Goal: Transaction & Acquisition: Purchase product/service

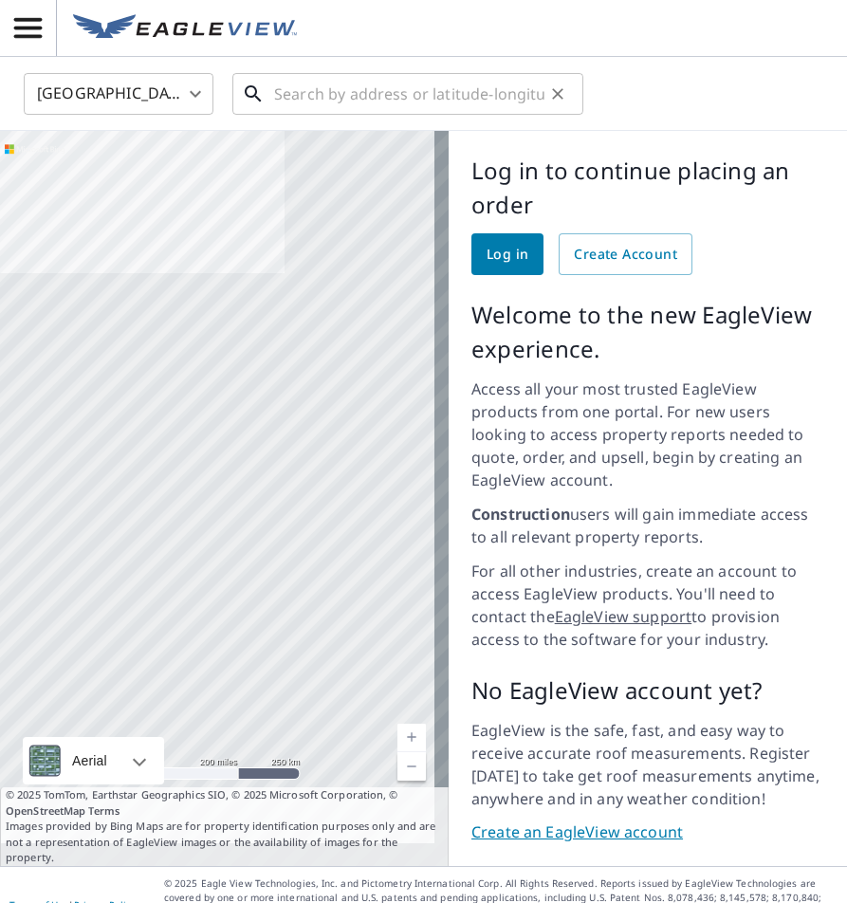
click at [352, 82] on input "text" at bounding box center [409, 93] width 270 height 53
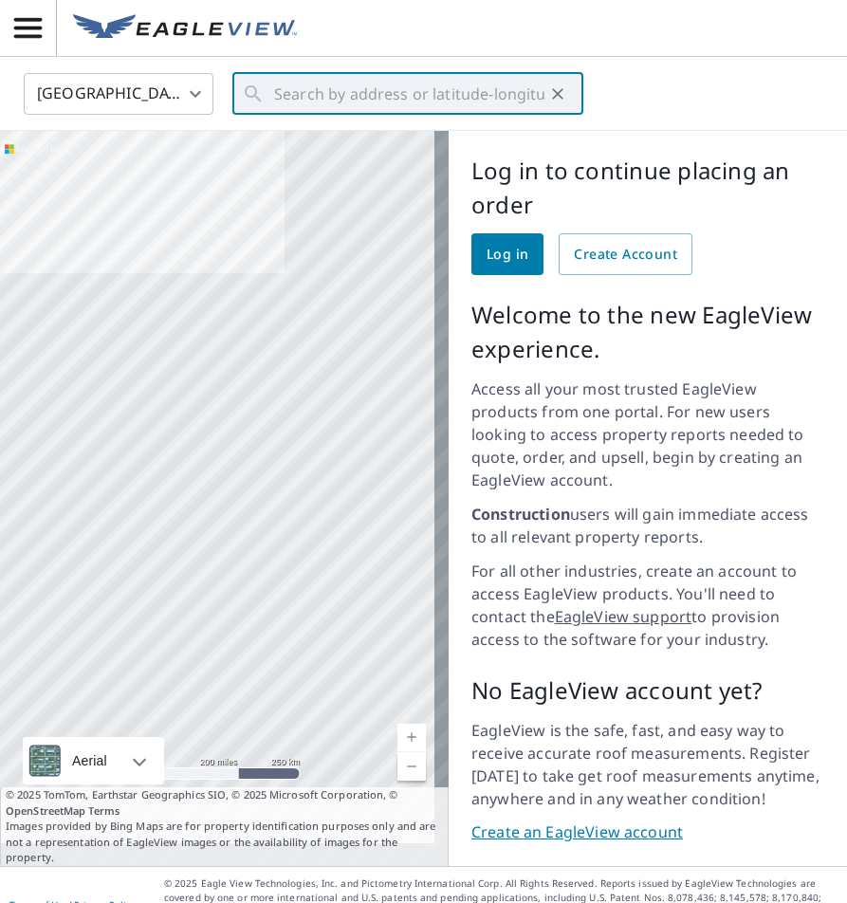
drag, startPoint x: 348, startPoint y: 85, endPoint x: 600, endPoint y: 198, distance: 275.6
click at [717, 149] on div "Log in to continue placing an order Log in Create Account Welcome to the new Ea…" at bounding box center [648, 498] width 398 height 735
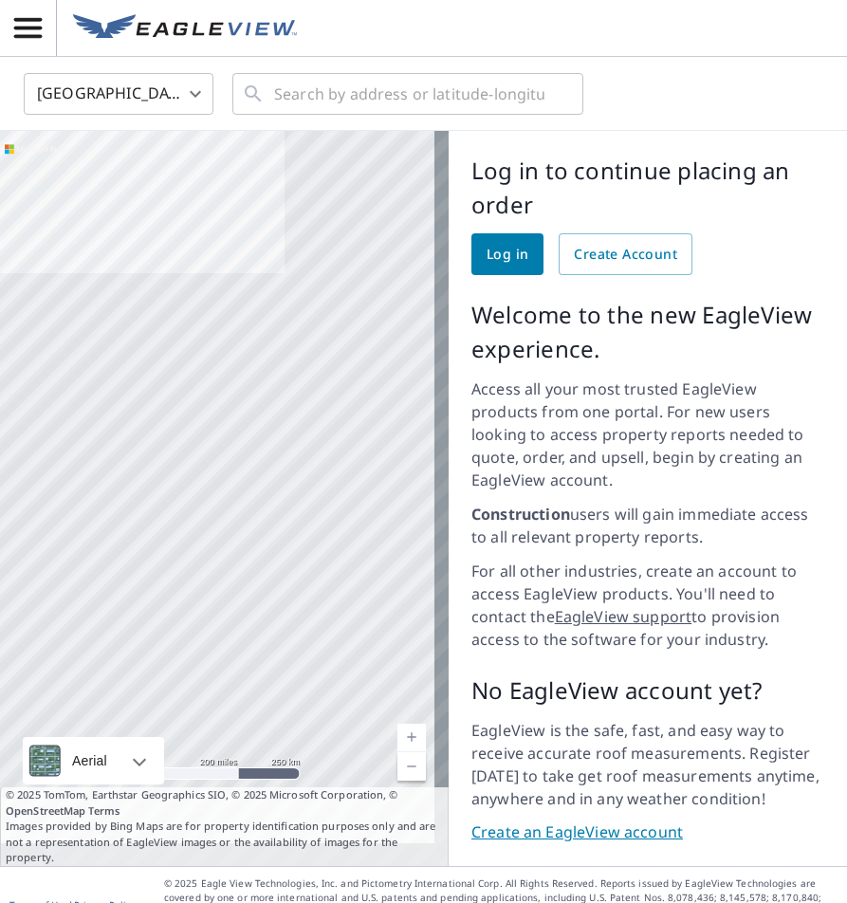
click at [510, 240] on link "Log in" at bounding box center [507, 254] width 72 height 42
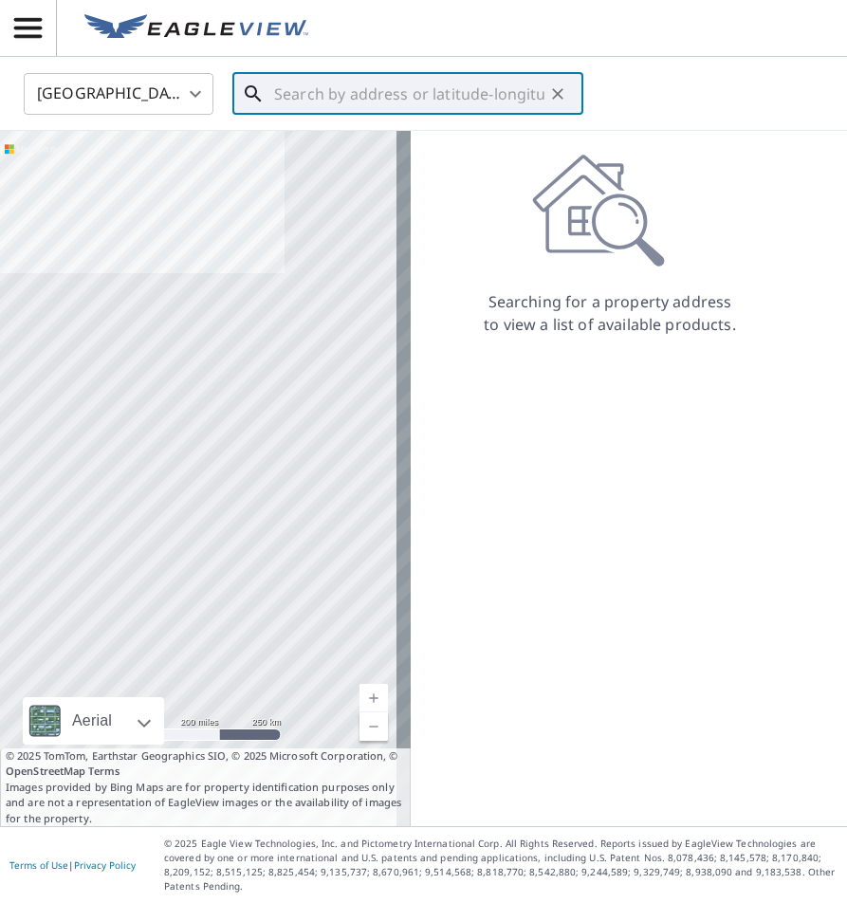
click at [438, 108] on input "text" at bounding box center [409, 93] width 270 height 53
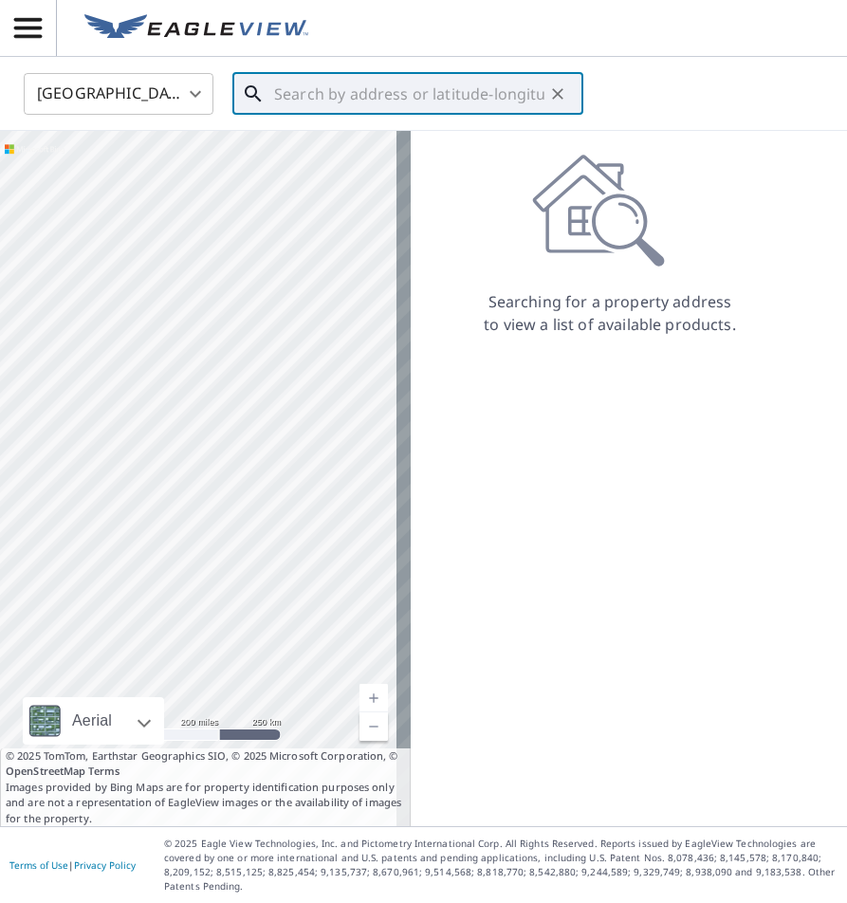
paste input "[STREET_ADDRESS][US_STATE]"
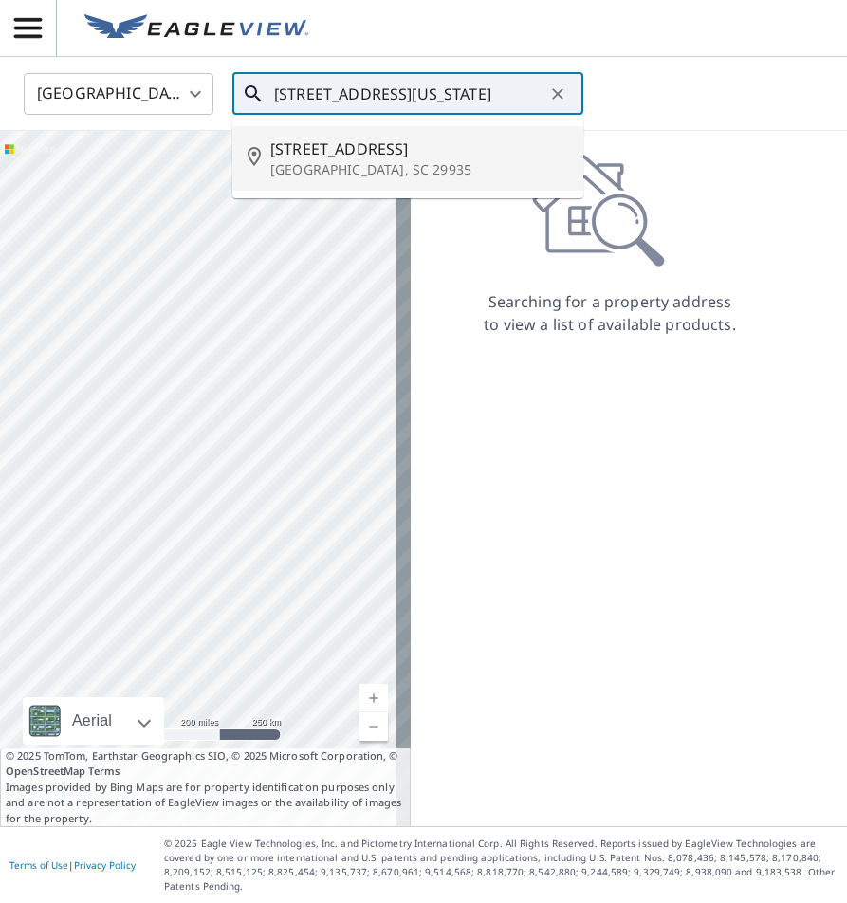
click at [383, 158] on span "[STREET_ADDRESS]" at bounding box center [419, 149] width 298 height 23
type input "[STREET_ADDRESS]"
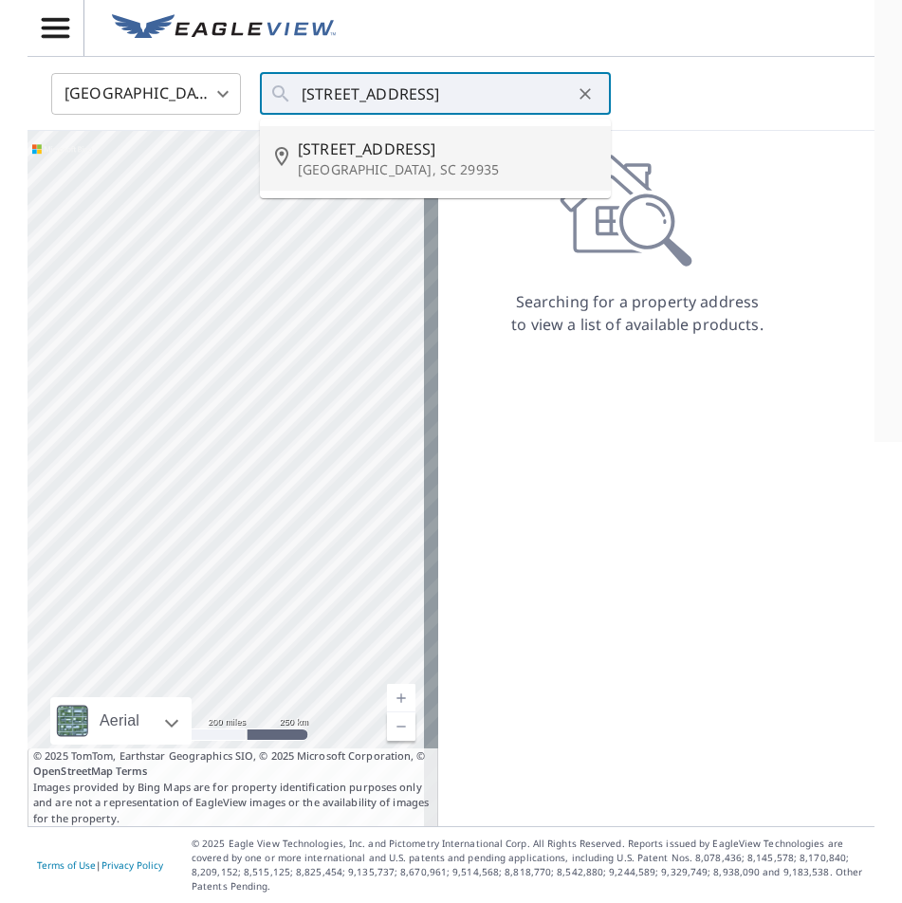
scroll to position [0, 0]
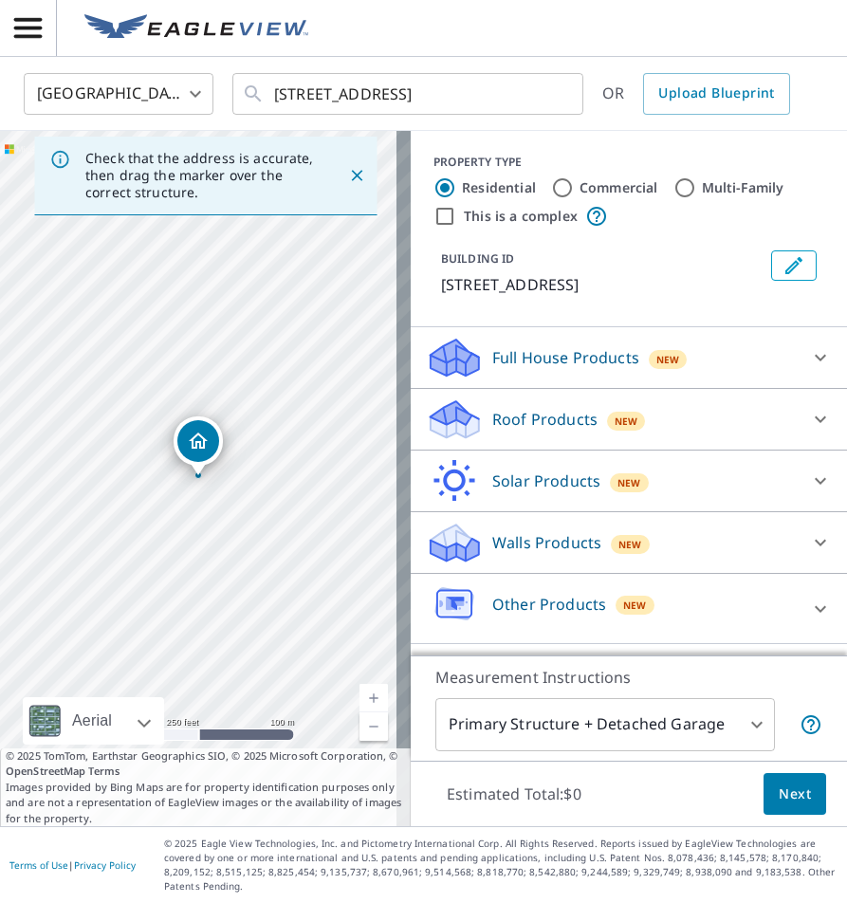
click at [817, 440] on div "Roof Products New" at bounding box center [629, 420] width 406 height 46
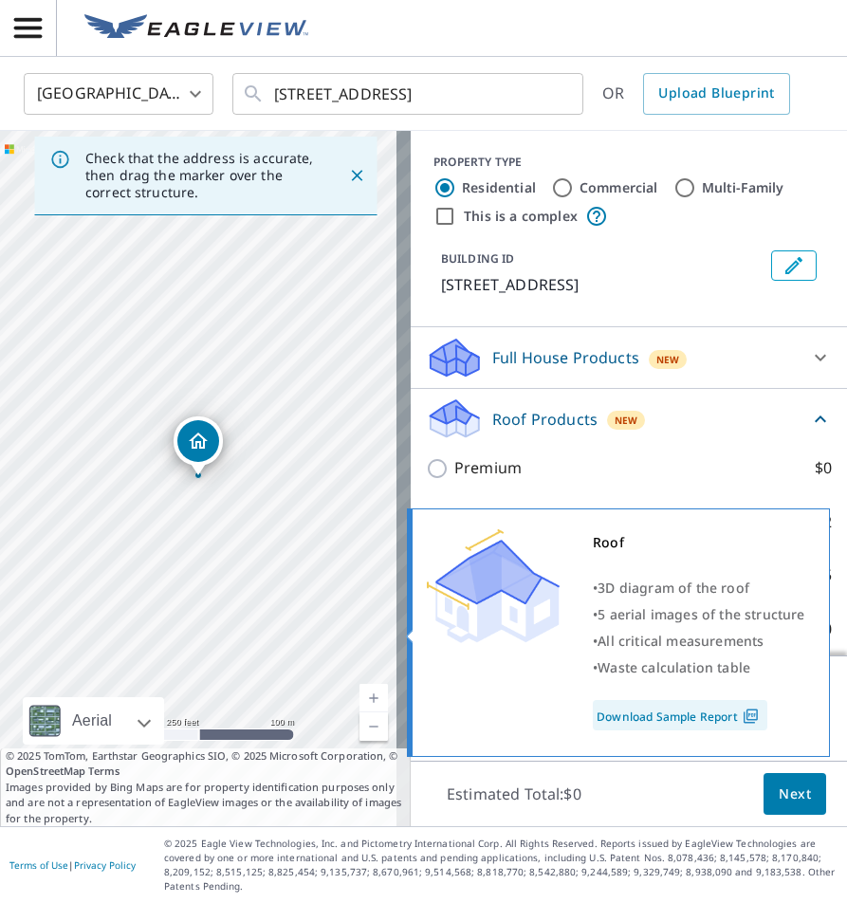
click at [776, 629] on div "• All critical measurements" at bounding box center [699, 641] width 213 height 27
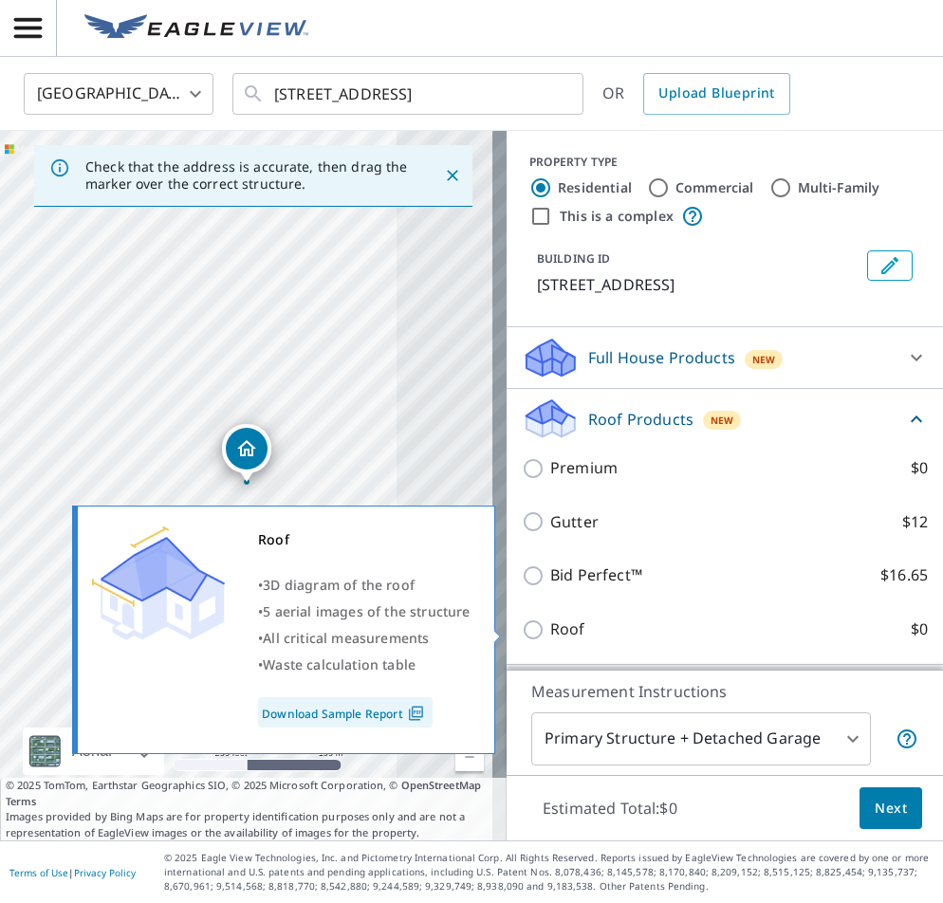
click at [576, 635] on label "Roof $0" at bounding box center [739, 630] width 378 height 24
click at [550, 635] on input "Roof $0" at bounding box center [536, 630] width 28 height 23
checkbox input "true"
type input "3"
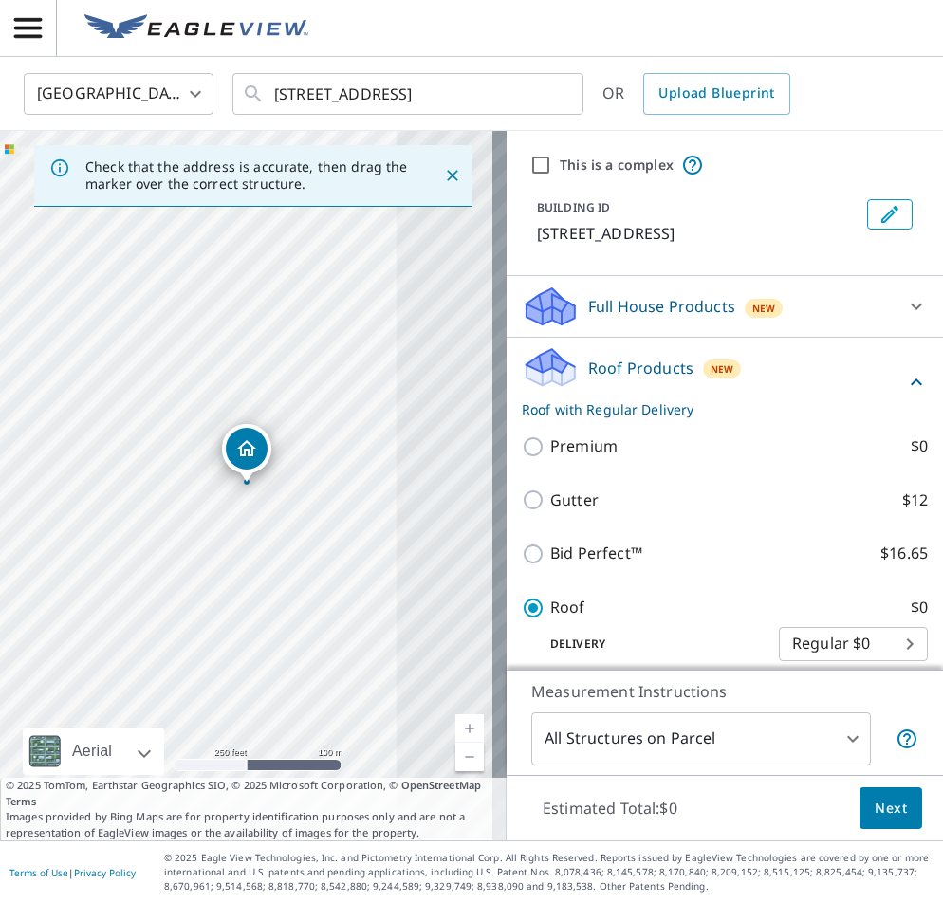
click at [846, 801] on span "Next" at bounding box center [891, 809] width 32 height 24
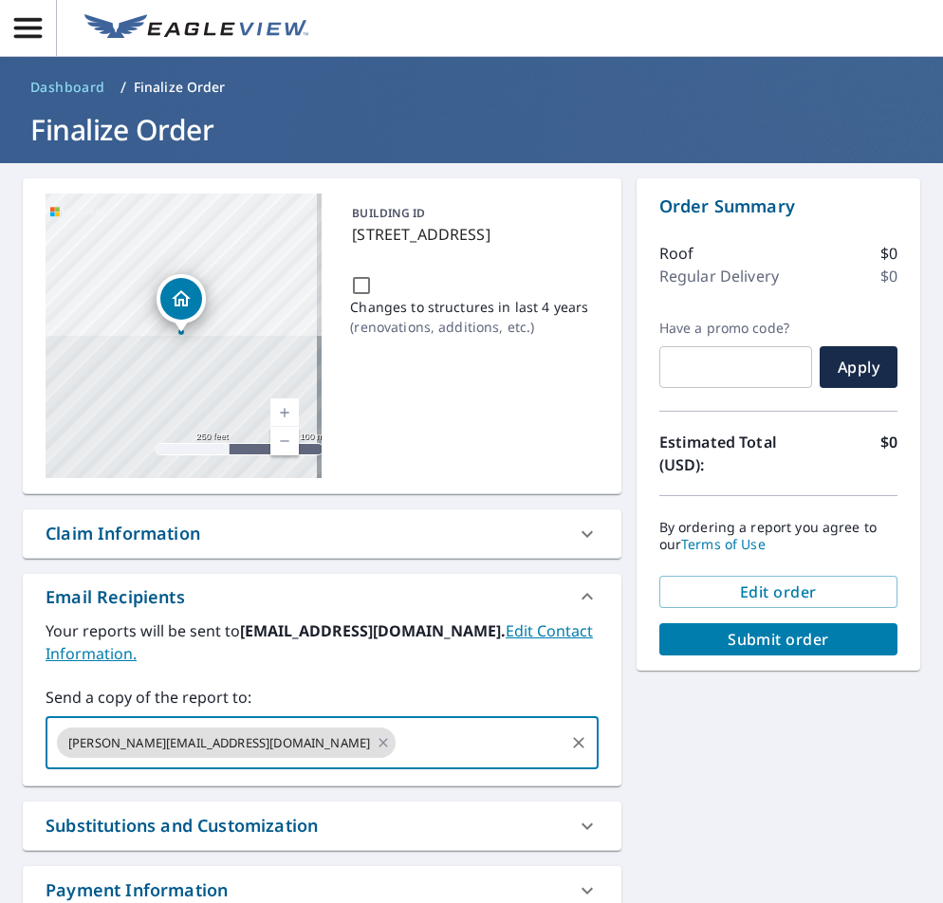
click at [398, 725] on input "text" at bounding box center [479, 743] width 163 height 36
click at [379, 738] on icon at bounding box center [383, 742] width 9 height 9
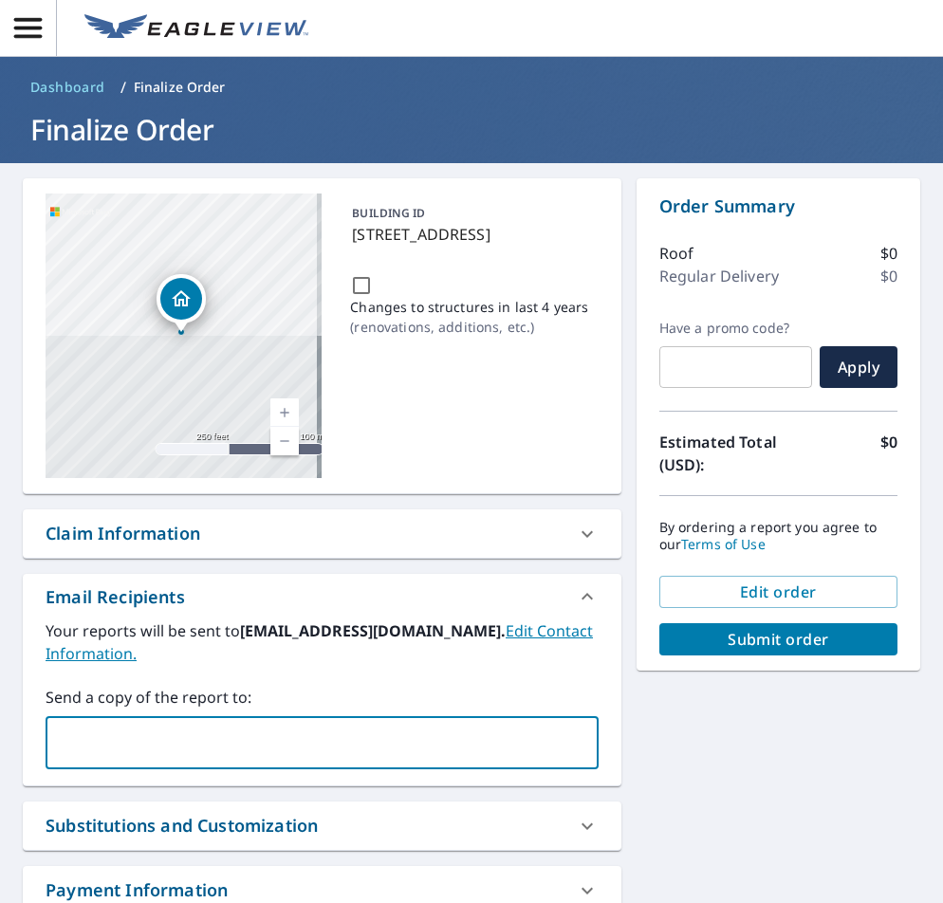
click at [229, 725] on input "text" at bounding box center [308, 743] width 508 height 36
type input "[EMAIL_ADDRESS][DOMAIN_NAME]"
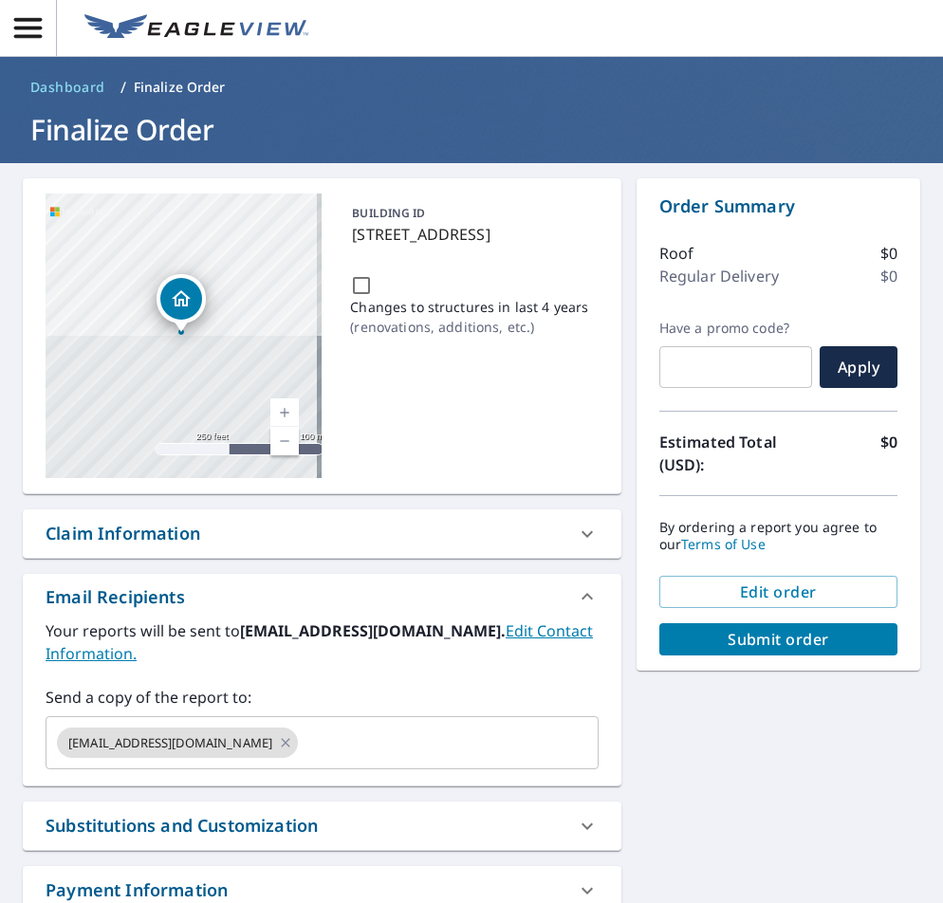
click at [650, 703] on div "[STREET_ADDRESS] Aerial Road A standard road map Aerial A detailed look from ab…" at bounding box center [471, 587] width 943 height 848
click at [698, 633] on span "Submit order" at bounding box center [779, 639] width 208 height 21
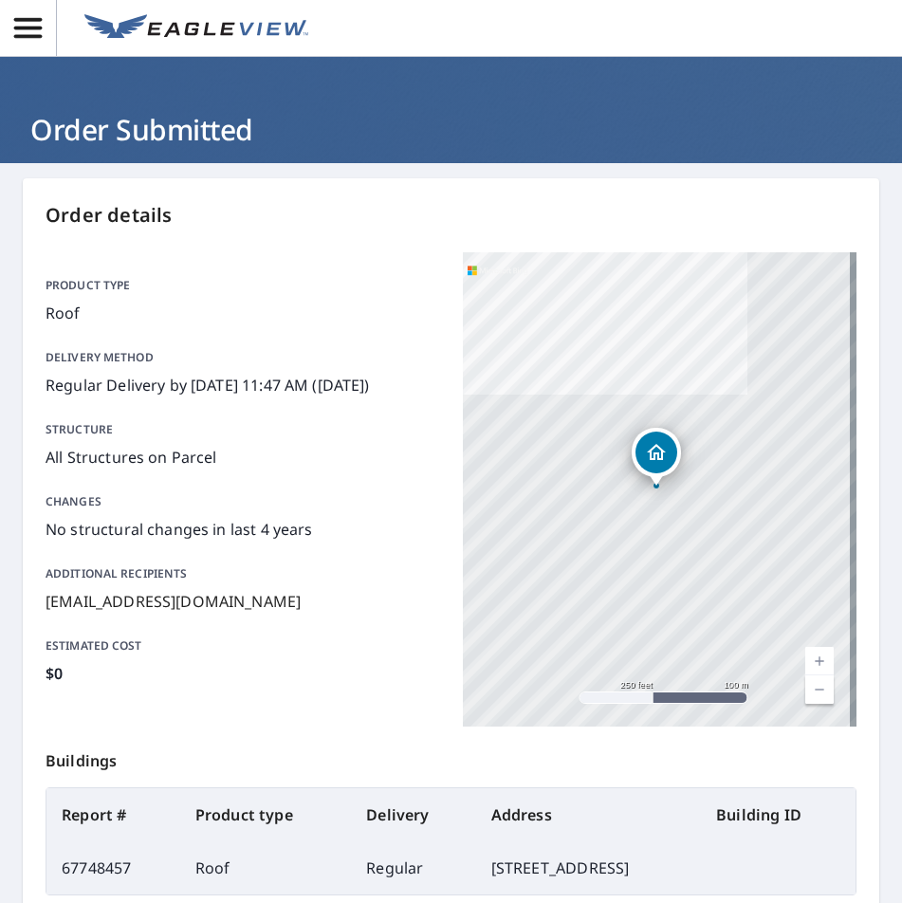
click at [240, 184] on div "Order details Product type Roof Delivery method Regular Delivery by [DATE] 11:4…" at bounding box center [451, 609] width 857 height 862
